Goal: Transaction & Acquisition: Purchase product/service

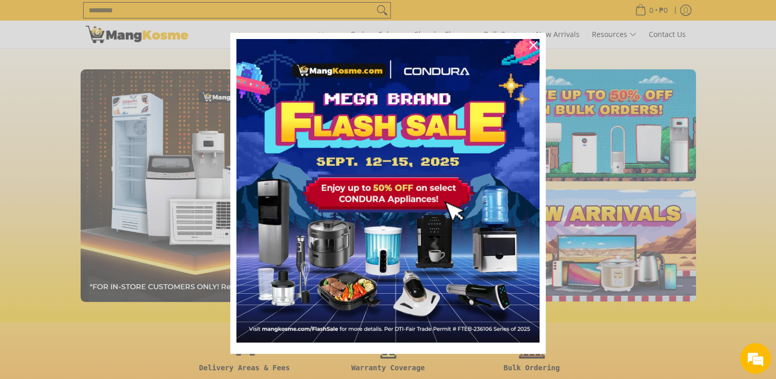
scroll to position [0, 816]
click at [530, 46] on icon "close icon" at bounding box center [534, 45] width 8 height 8
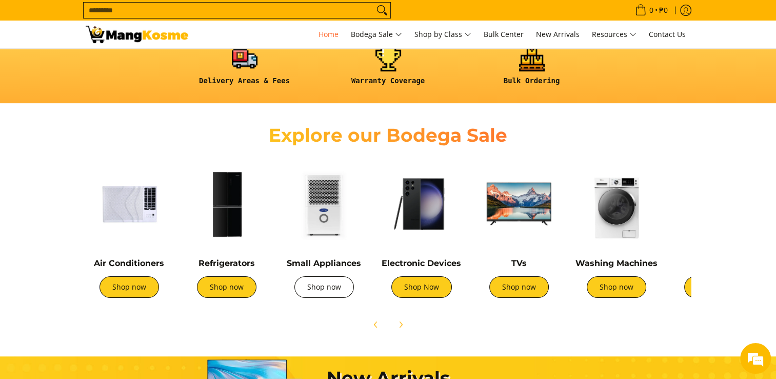
scroll to position [0, 1632]
click at [315, 285] on link "Shop now" at bounding box center [325, 287] width 60 height 22
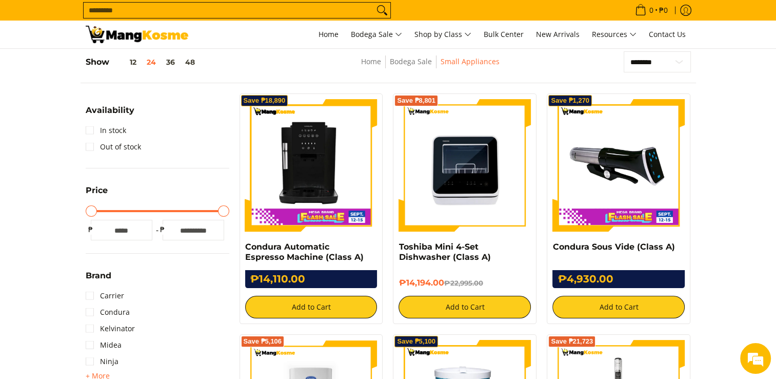
scroll to position [136, 0]
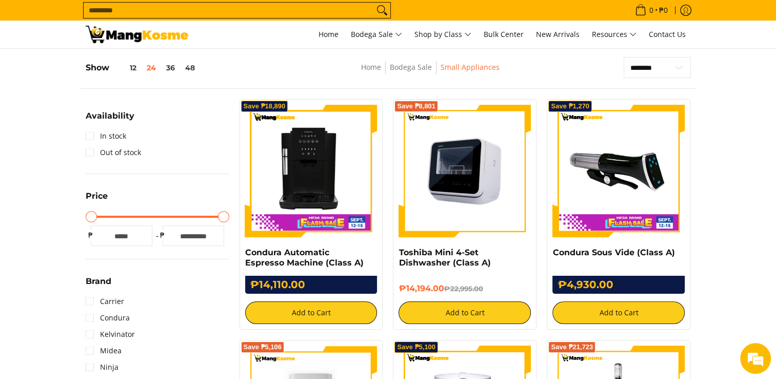
click at [478, 169] on img at bounding box center [465, 171] width 132 height 132
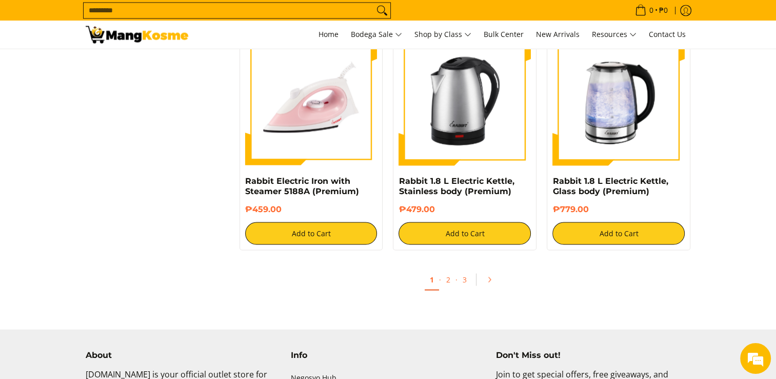
scroll to position [1912, 0]
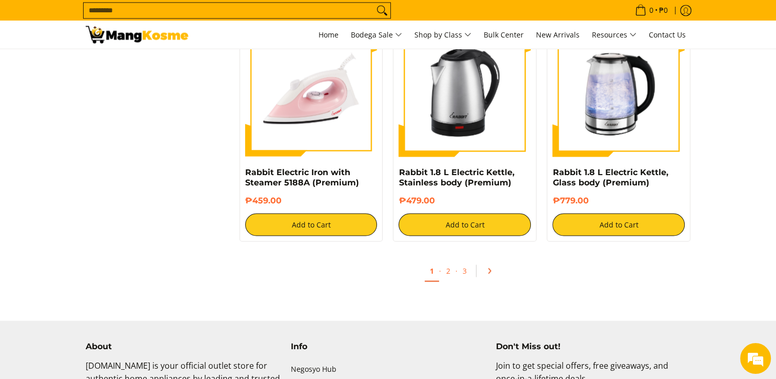
click at [491, 269] on icon "Pagination" at bounding box center [489, 270] width 7 height 7
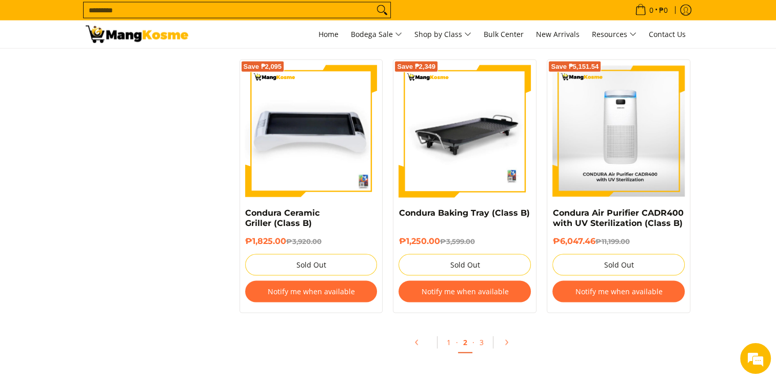
scroll to position [2087, 0]
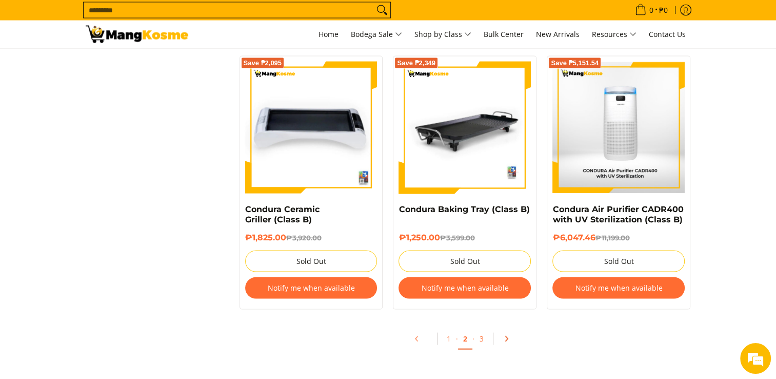
click at [506, 341] on icon "Pagination" at bounding box center [506, 338] width 7 height 7
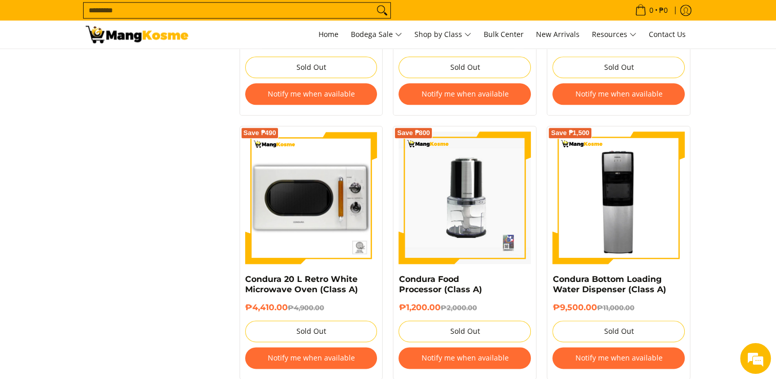
scroll to position [1181, 0]
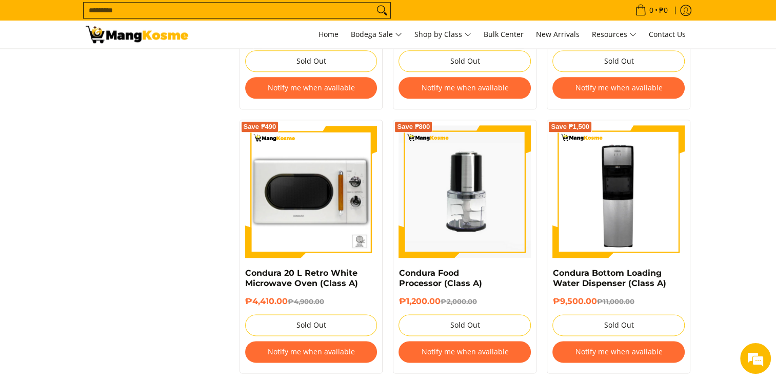
click at [482, 205] on img at bounding box center [465, 191] width 132 height 132
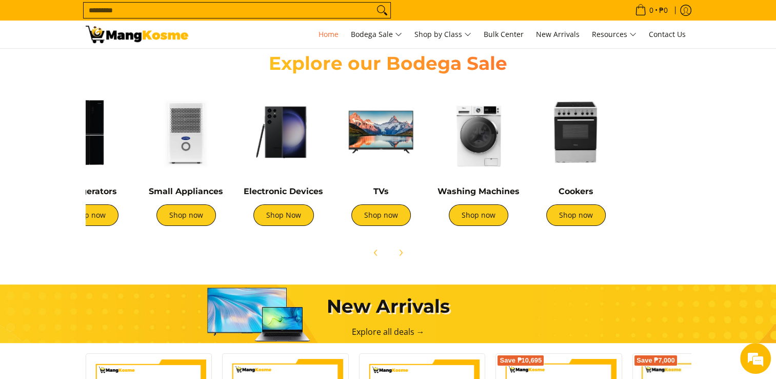
scroll to position [0, 1223]
drag, startPoint x: 663, startPoint y: 145, endPoint x: 525, endPoint y: 144, distance: 137.5
click at [525, 144] on div "Washing Machines Shop now" at bounding box center [478, 159] width 97 height 152
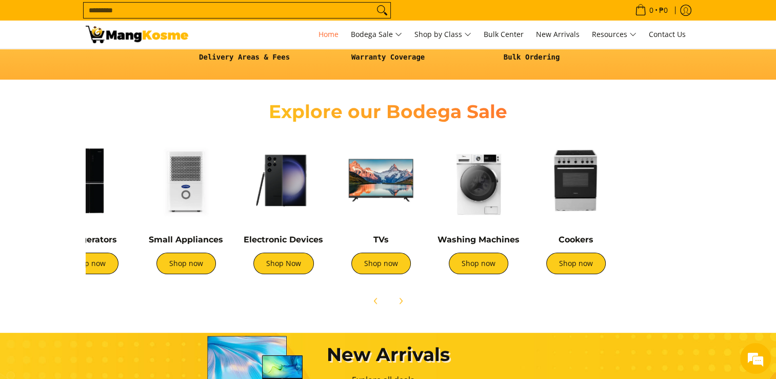
scroll to position [320, 0]
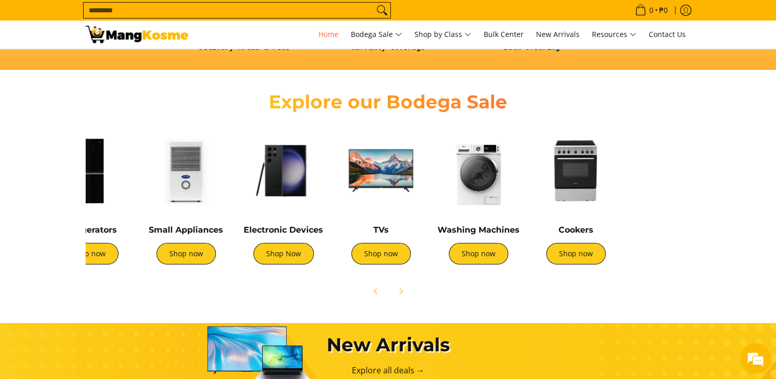
click at [583, 147] on img at bounding box center [576, 170] width 87 height 87
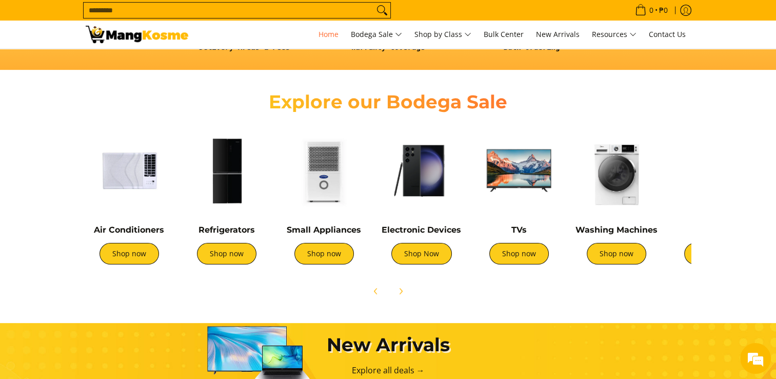
click at [328, 13] on input "Search..." at bounding box center [229, 10] width 290 height 15
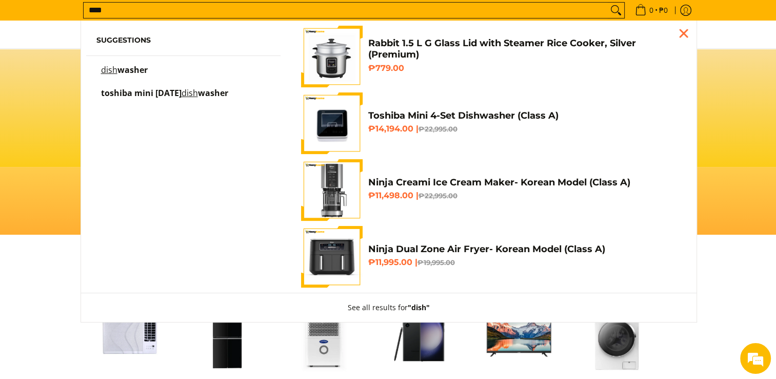
scroll to position [0, 408]
type input "****"
click at [141, 64] on span "Suggestions dish washer toshiba mini 4 set dish washer" at bounding box center [183, 69] width 205 height 87
click at [125, 72] on span "washer" at bounding box center [133, 69] width 30 height 11
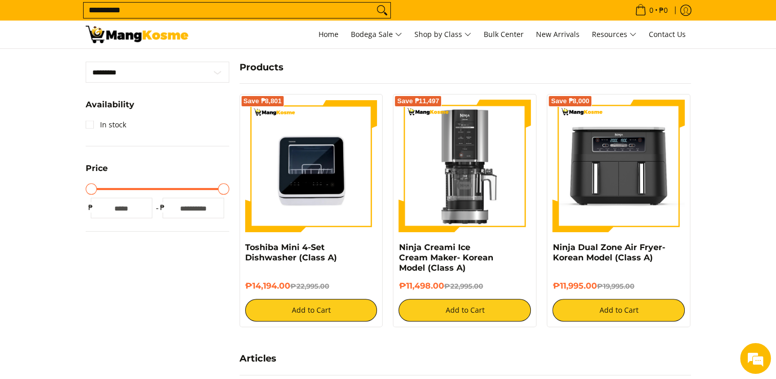
scroll to position [208, 0]
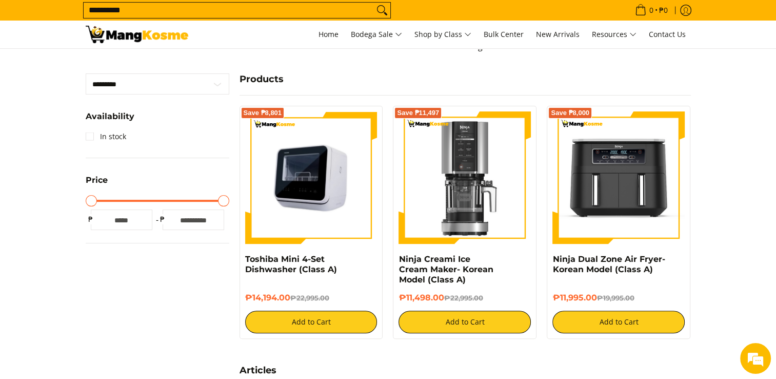
click at [307, 163] on img at bounding box center [311, 177] width 132 height 132
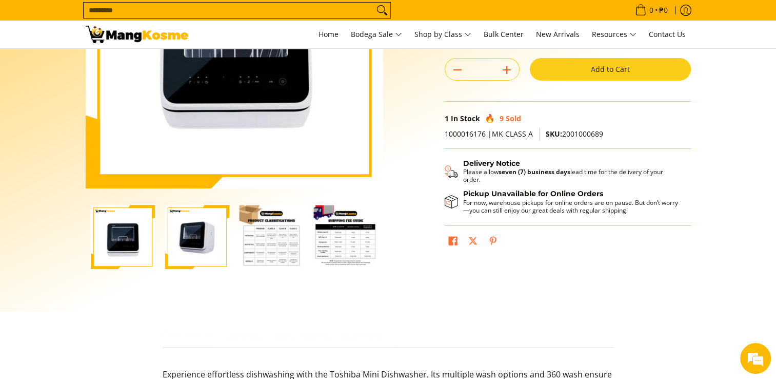
scroll to position [194, 0]
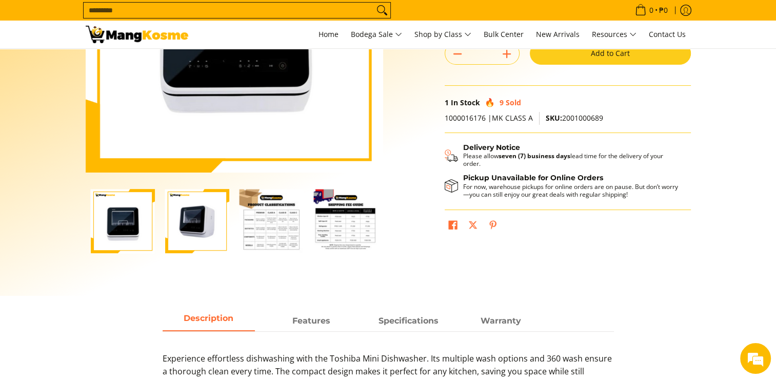
click at [262, 223] on img "Toshiba Mini 4-Set Dishwasher (Class A)-3" at bounding box center [272, 221] width 64 height 64
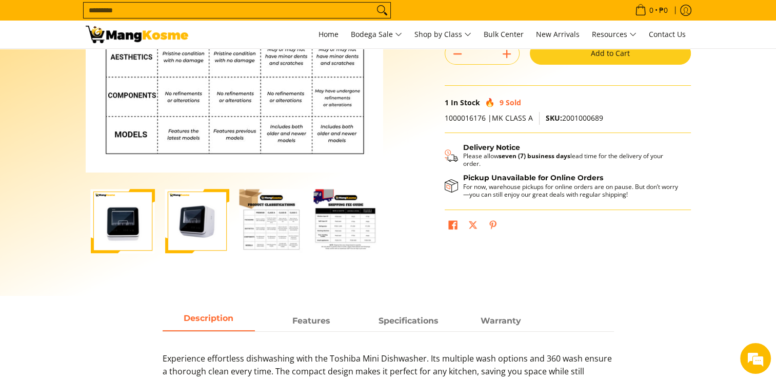
click at [352, 232] on img "Toshiba Mini 4-Set Dishwasher (Class A)-4" at bounding box center [346, 221] width 64 height 64
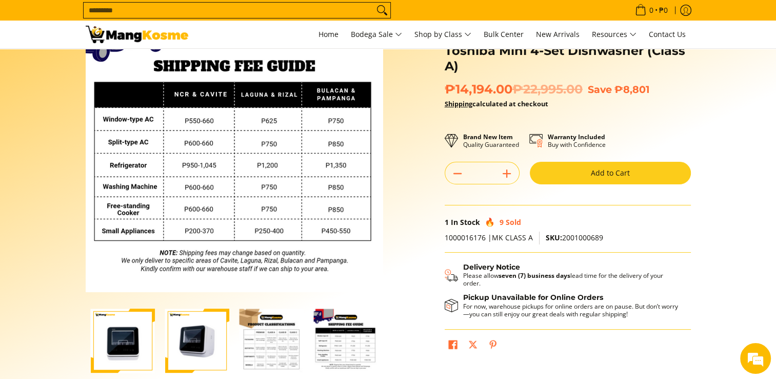
scroll to position [108, 0]
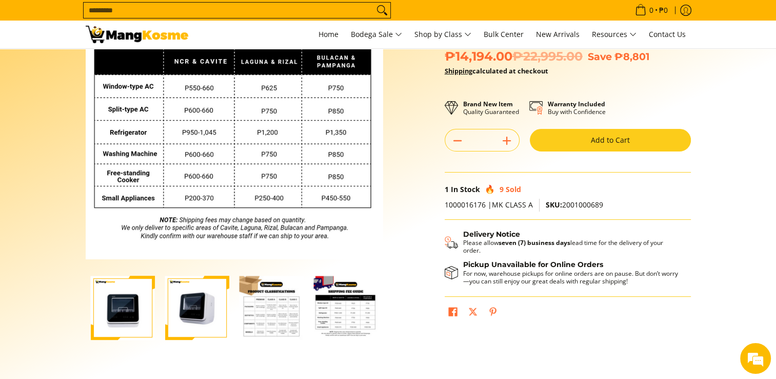
click at [332, 311] on img "Toshiba Mini 4-Set Dishwasher (Class A)-4" at bounding box center [346, 308] width 64 height 64
